Goal: Task Accomplishment & Management: Use online tool/utility

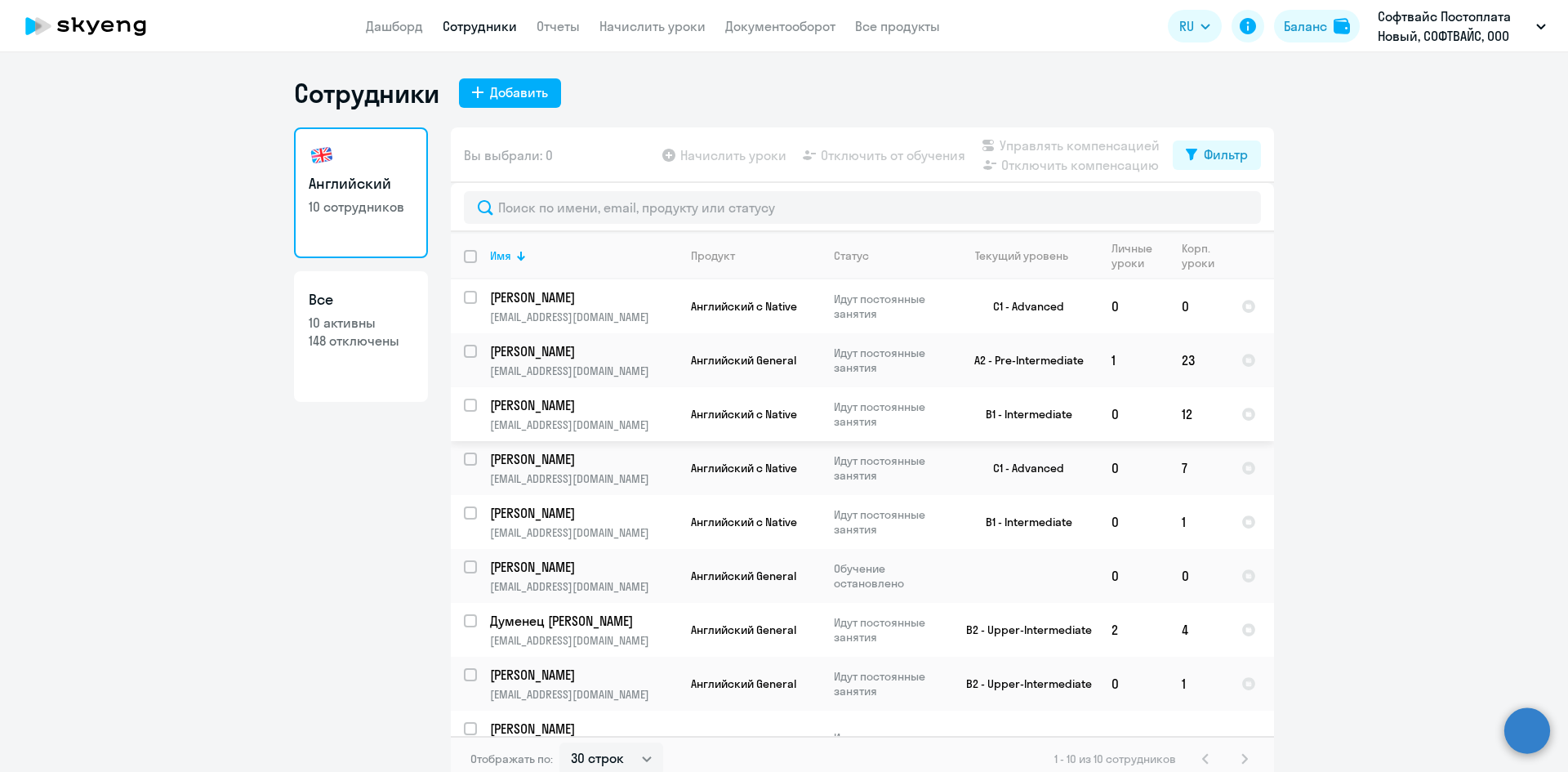
select select "30"
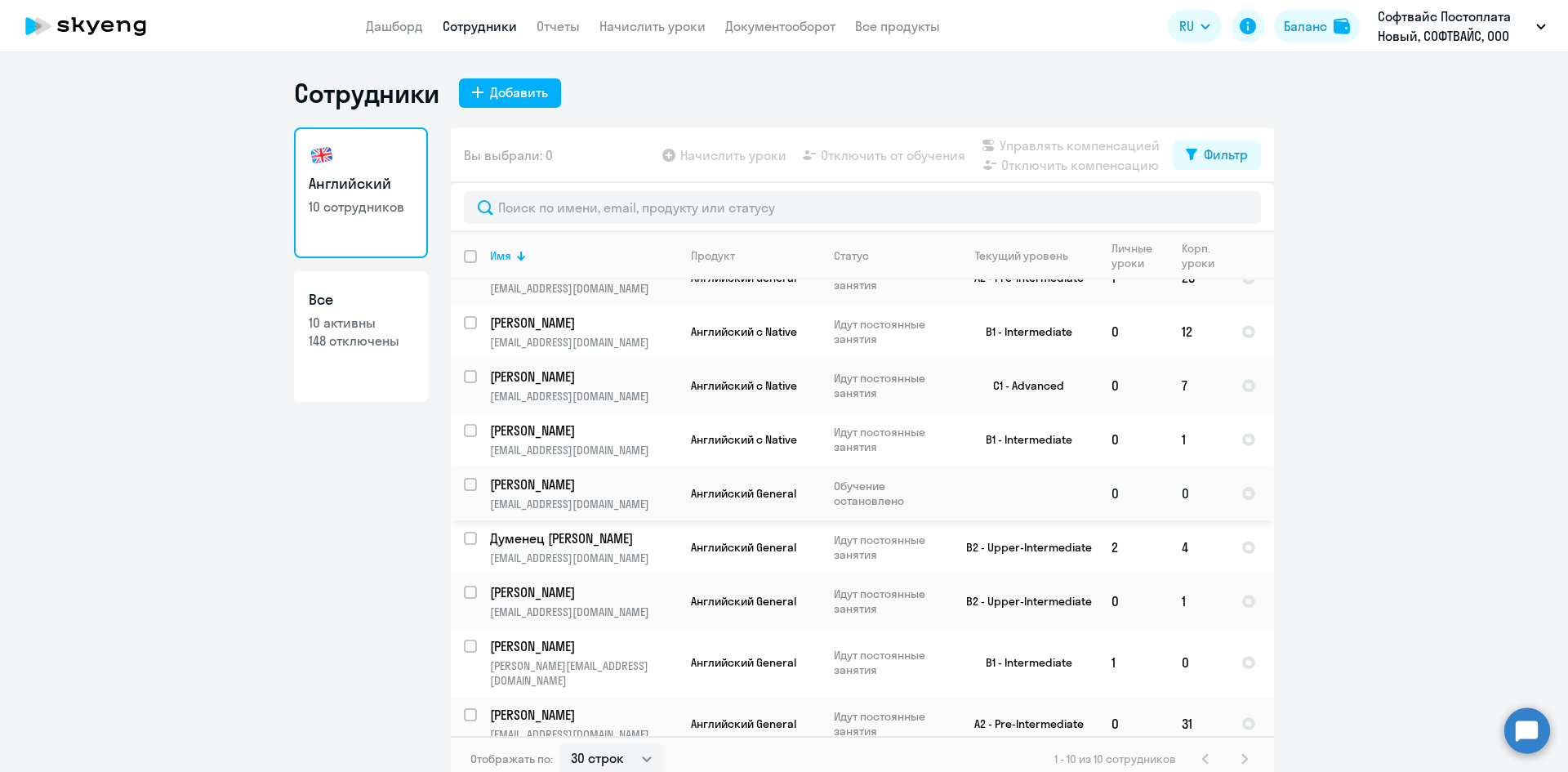
scroll to position [10, 0]
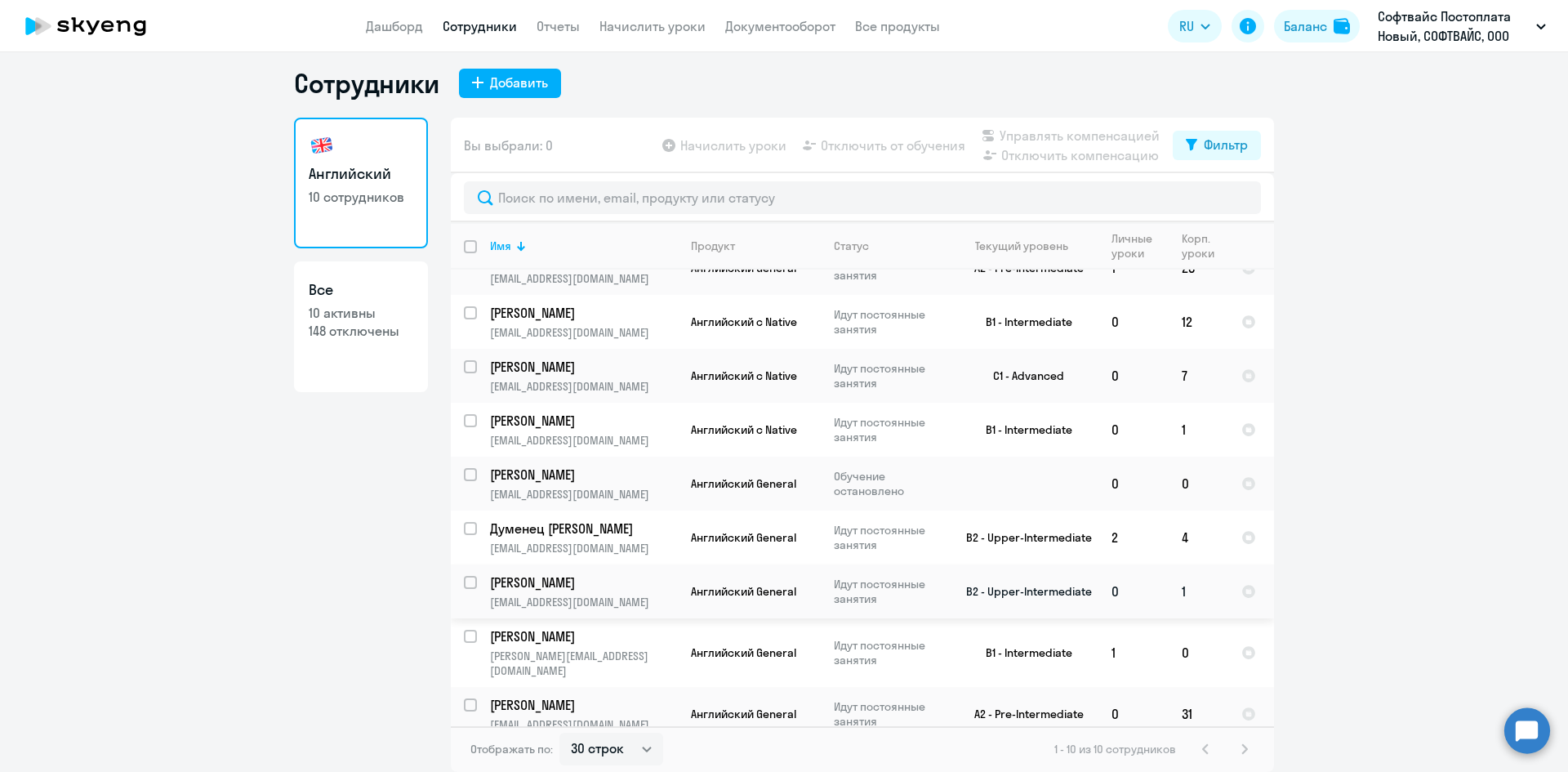
click at [837, 606] on td "Идут постоянные занятия" at bounding box center [883, 590] width 126 height 54
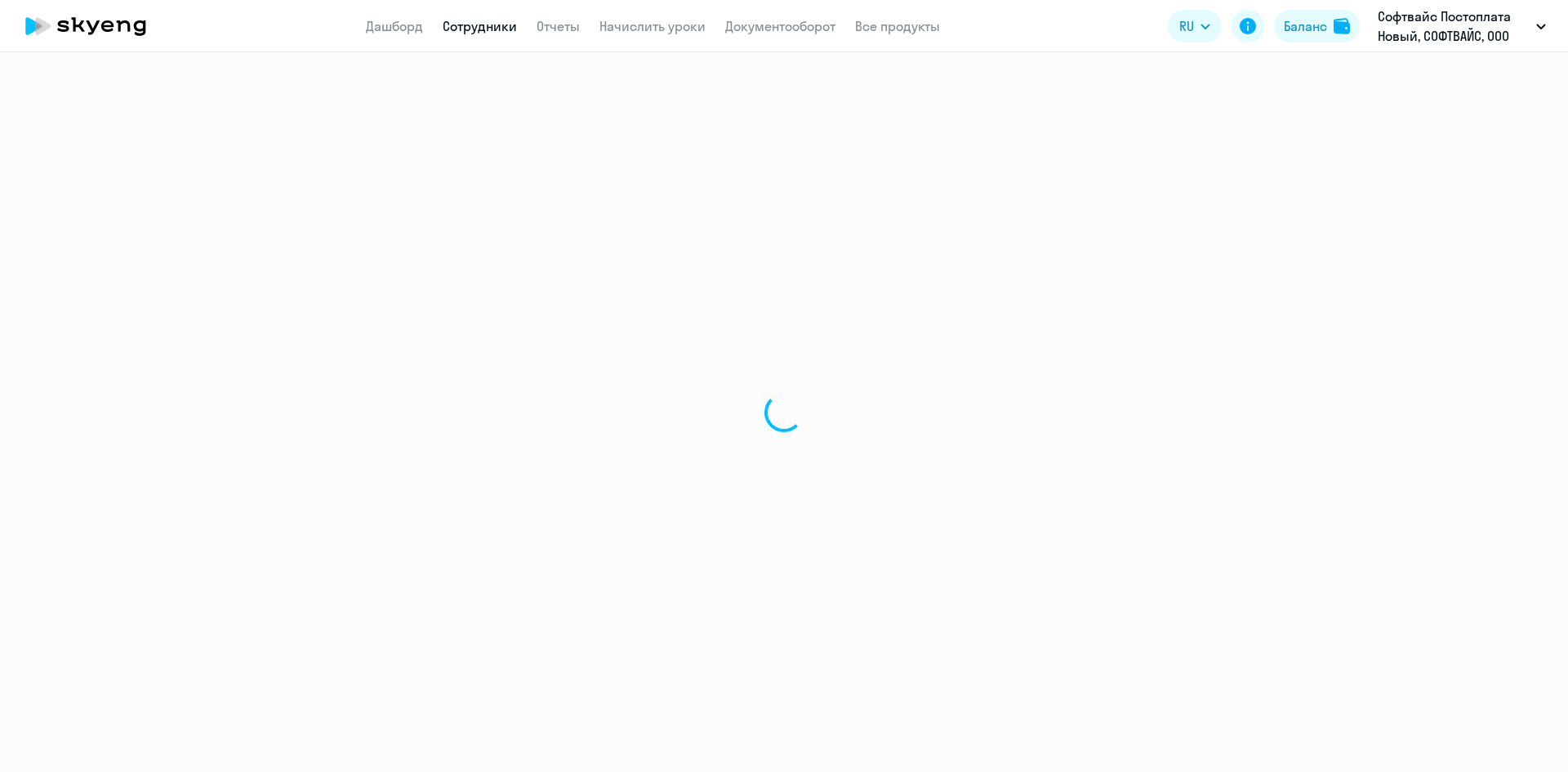
select select "30"
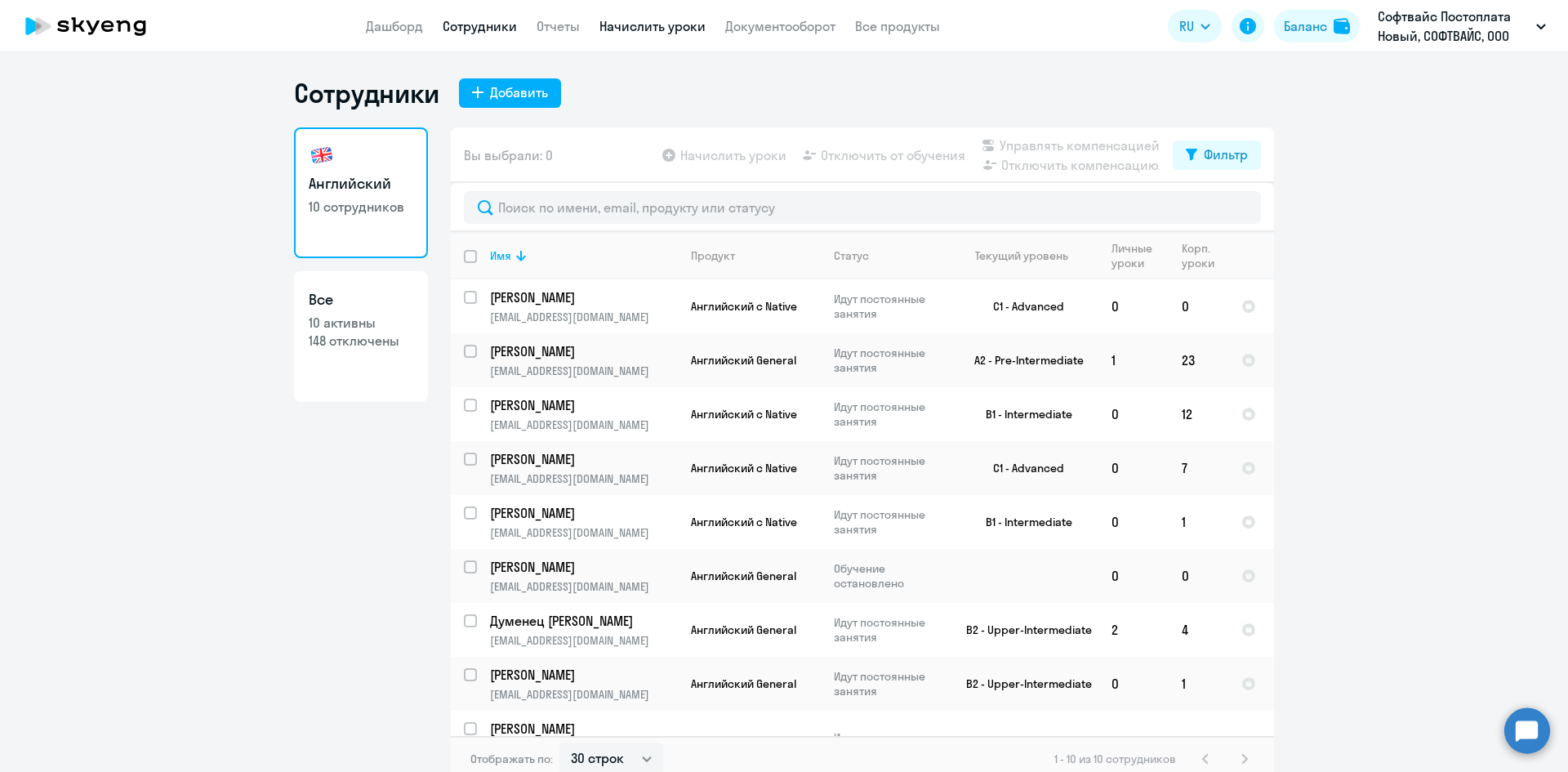
click at [626, 24] on link "Начислить уроки" at bounding box center [653, 27] width 106 height 17
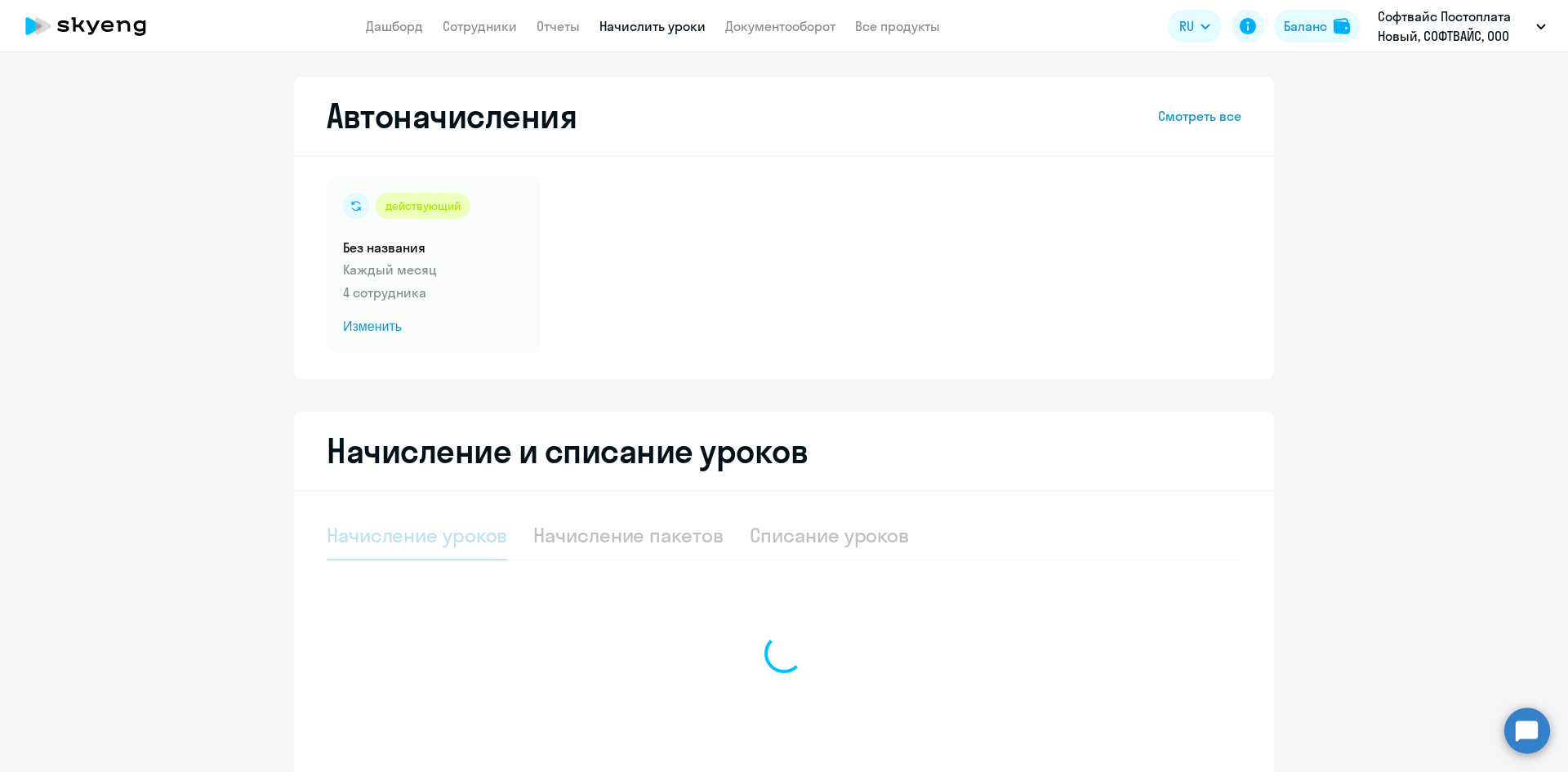
select select "10"
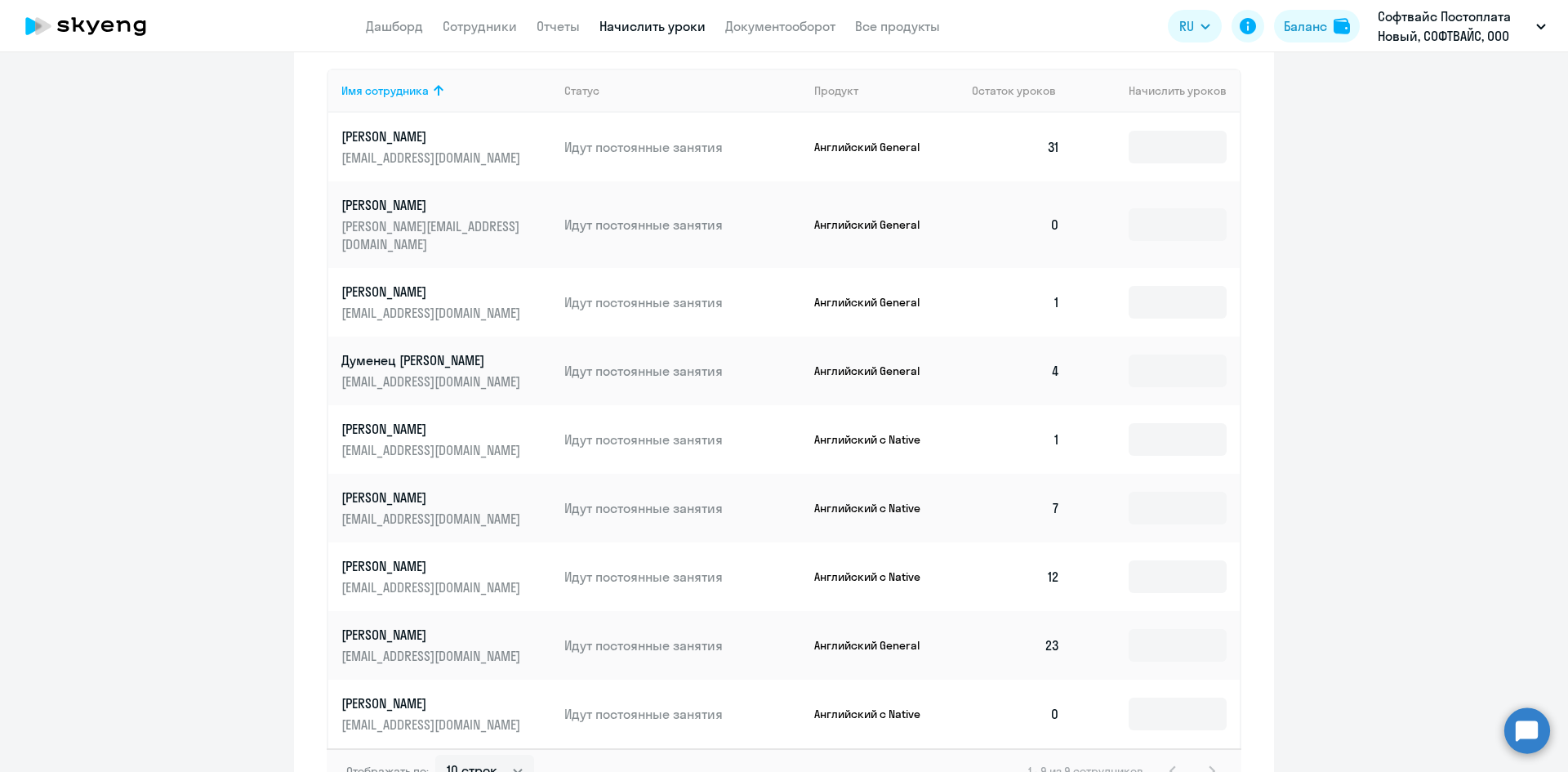
scroll to position [659, 0]
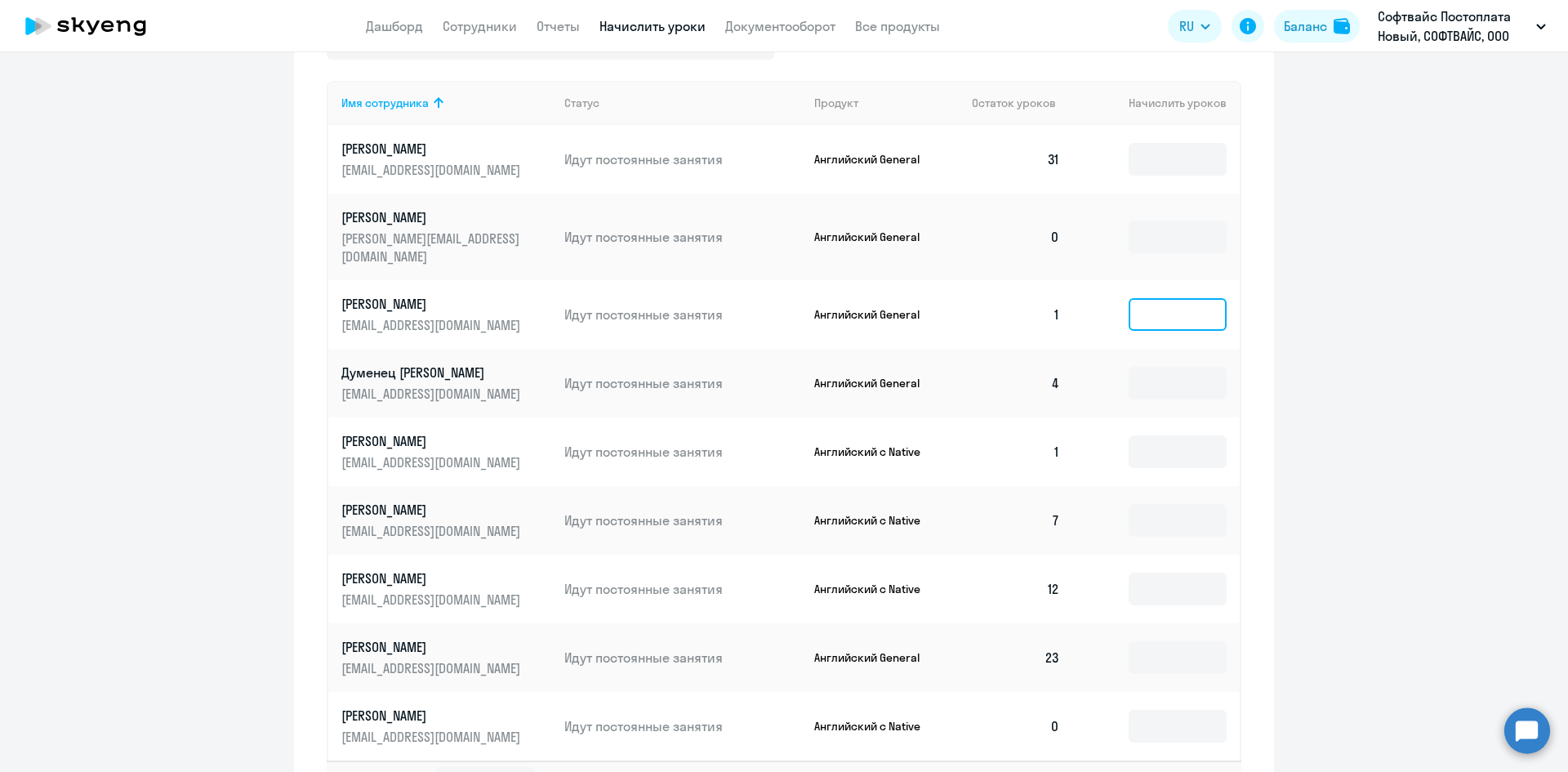
click at [1167, 298] on input at bounding box center [1177, 314] width 98 height 33
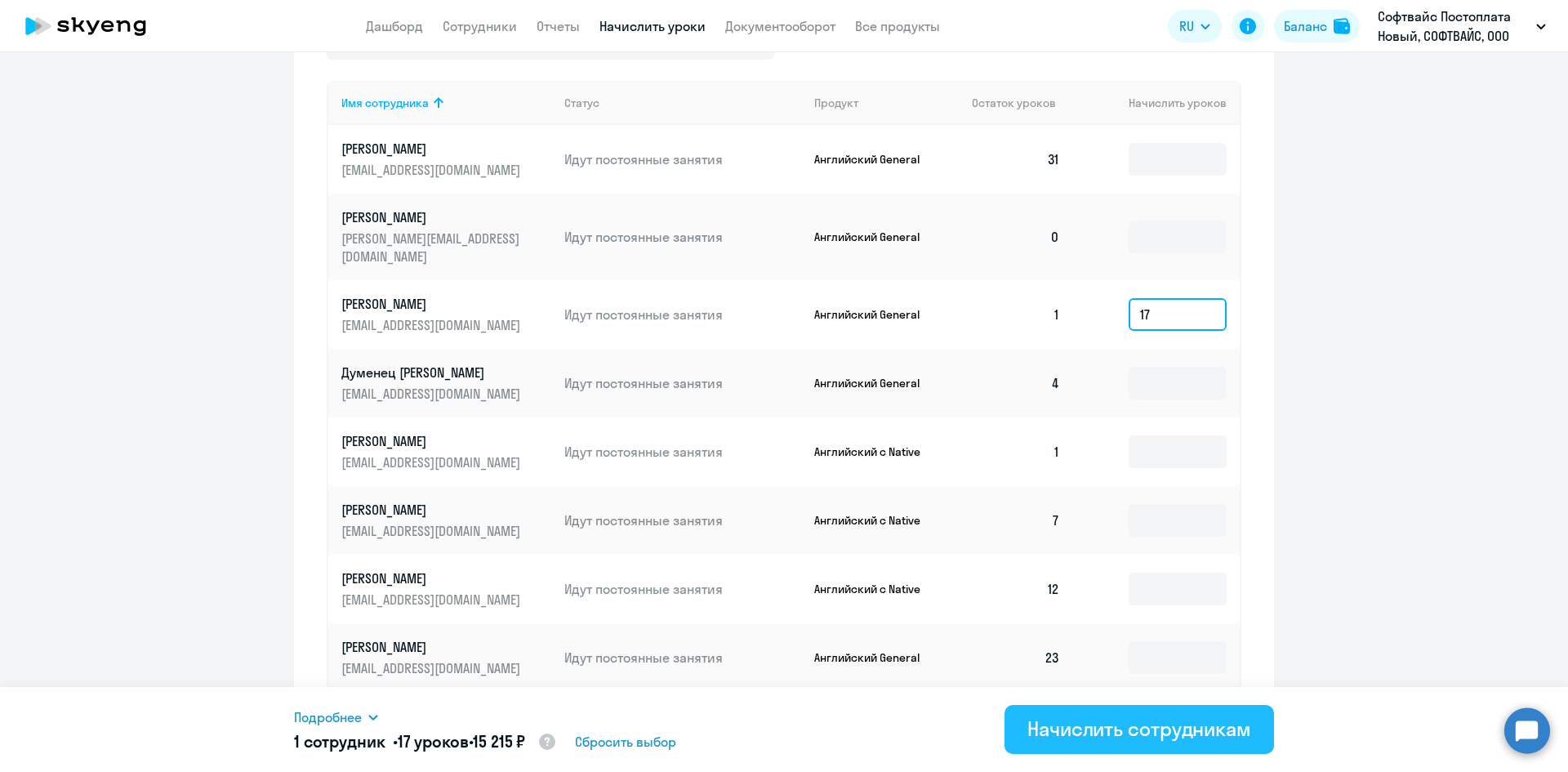
type input "17"
click at [1055, 727] on div "Начислить сотрудникам" at bounding box center [1139, 728] width 224 height 26
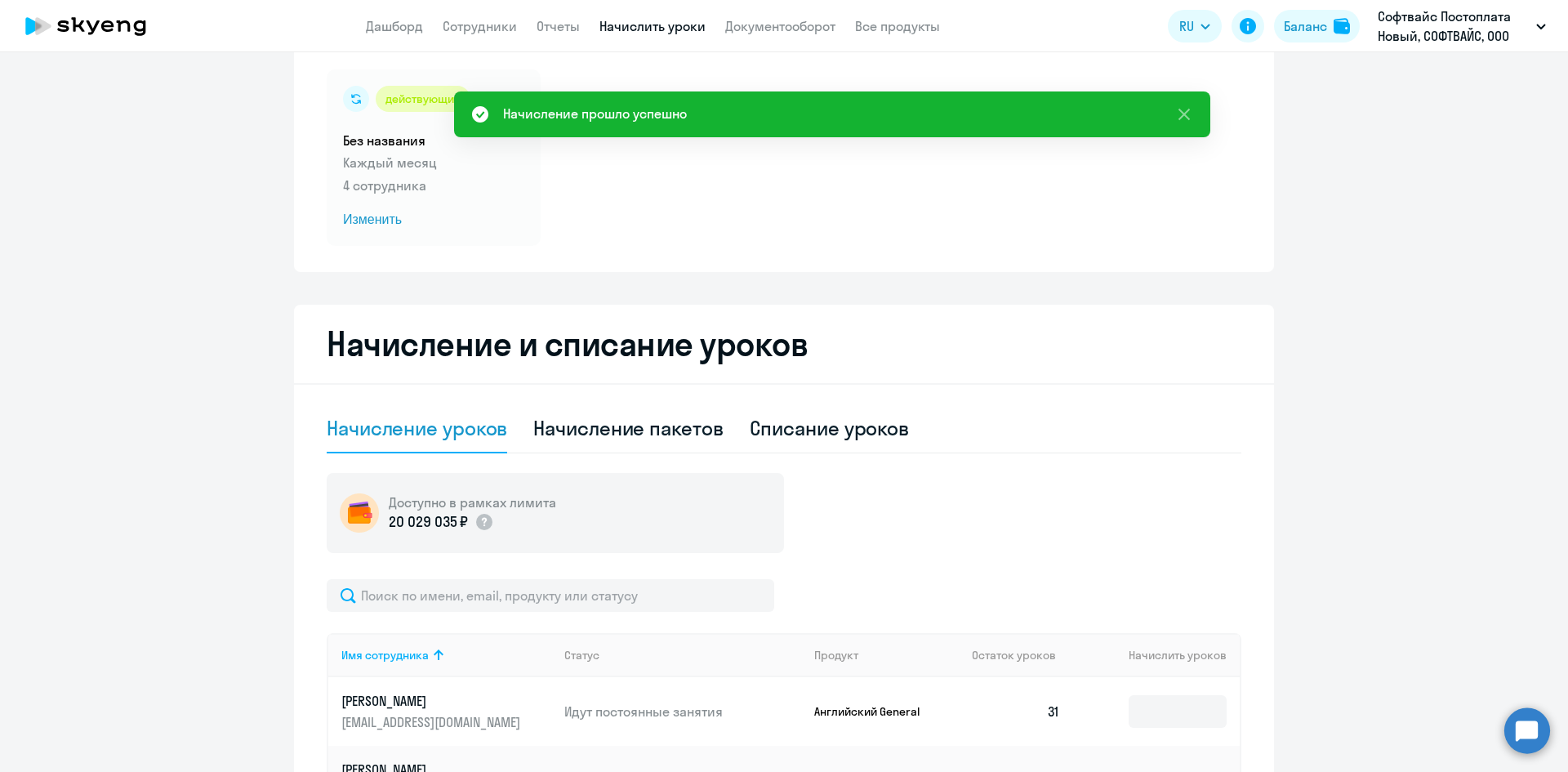
scroll to position [0, 0]
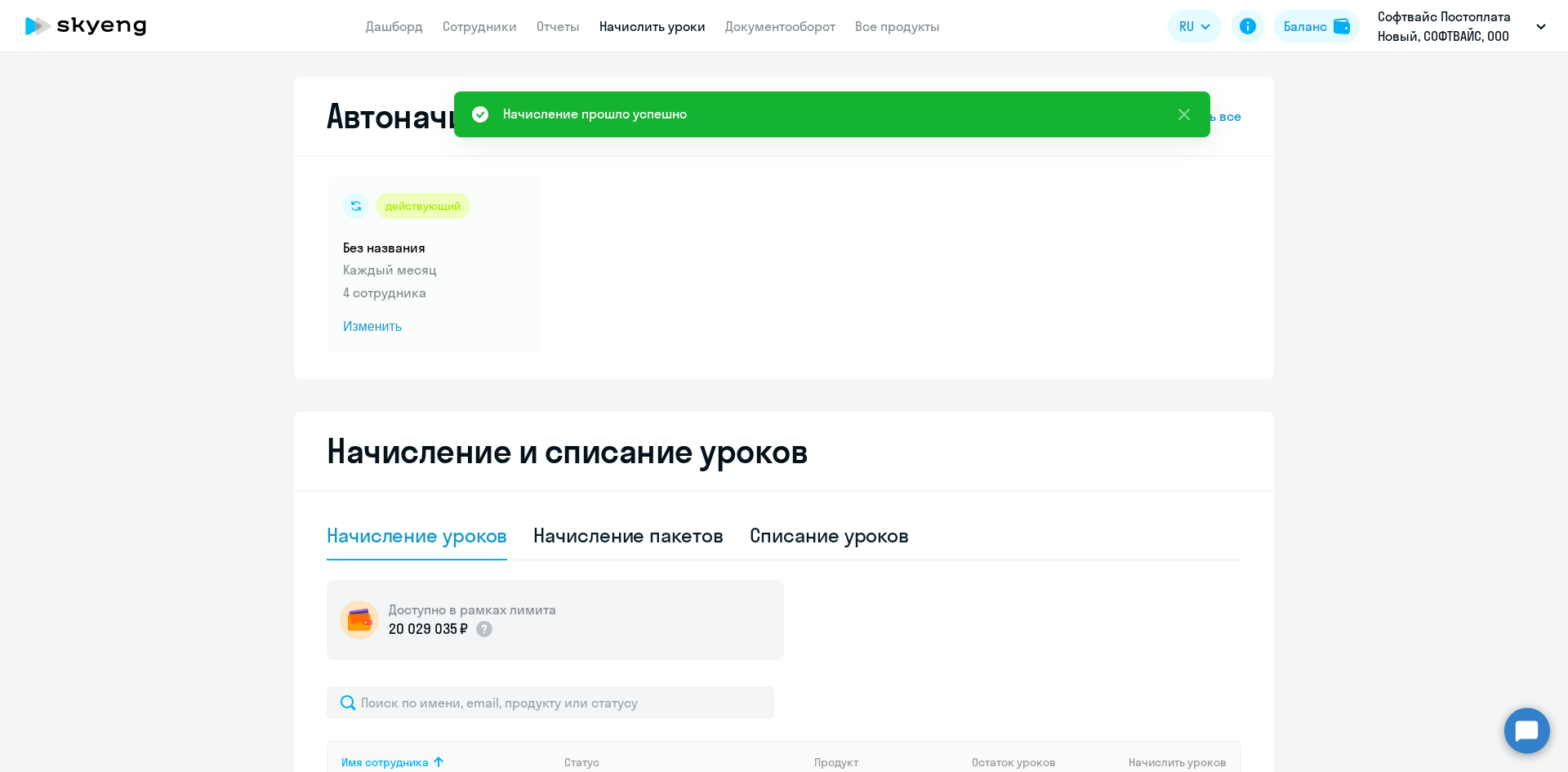
click at [134, 35] on icon at bounding box center [85, 26] width 144 height 41
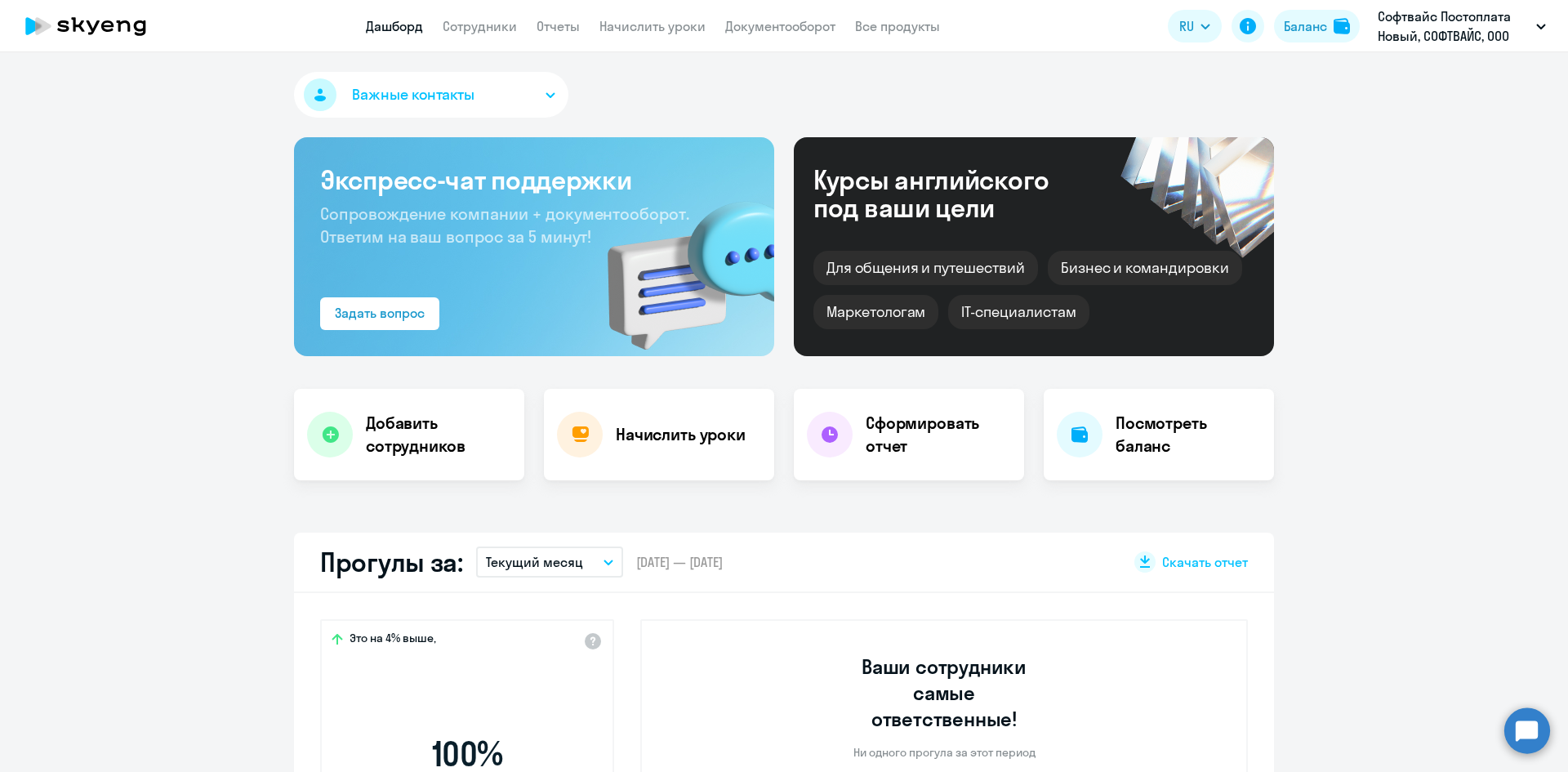
select select "30"
